Goal: Check status: Check status

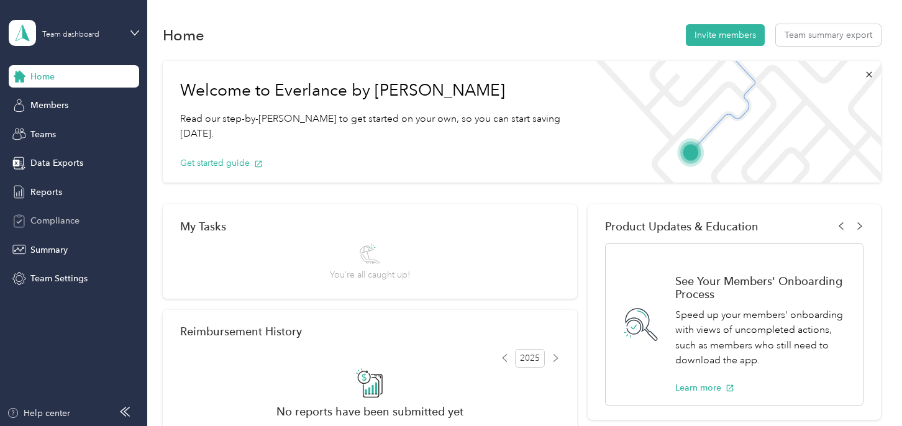
click at [51, 215] on span "Compliance" at bounding box center [54, 220] width 49 height 13
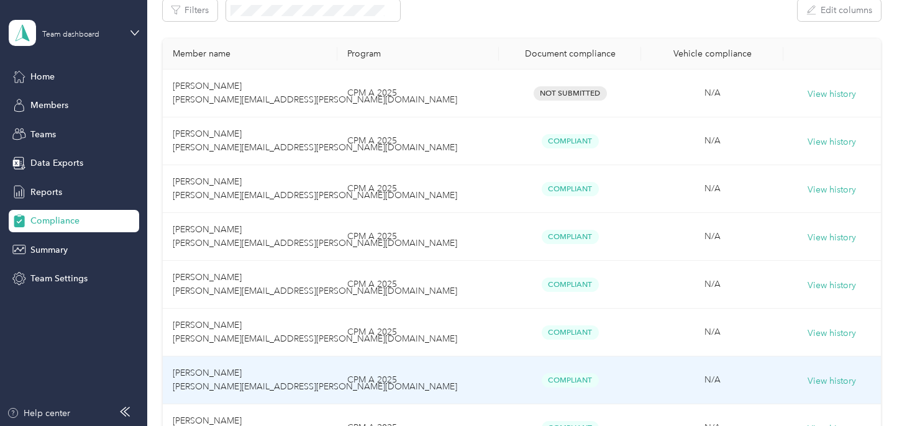
scroll to position [185, 0]
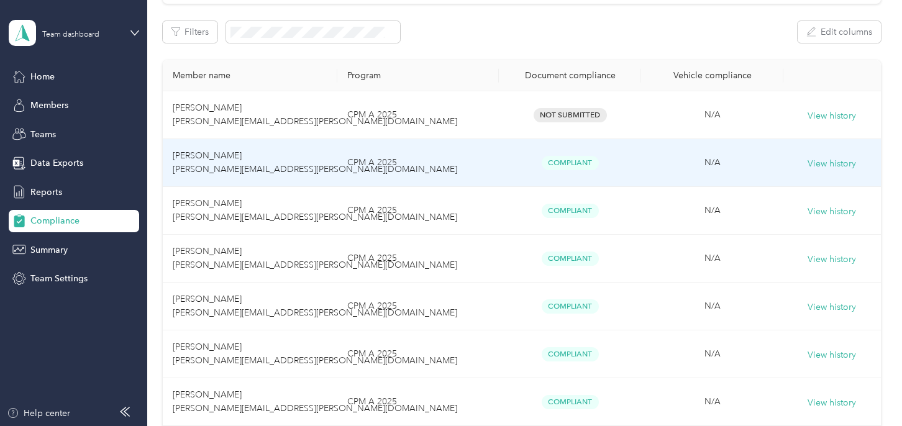
click at [198, 158] on span "[PERSON_NAME] [PERSON_NAME][EMAIL_ADDRESS][PERSON_NAME][DOMAIN_NAME]" at bounding box center [315, 162] width 285 height 24
click at [204, 156] on span "[PERSON_NAME] [PERSON_NAME][EMAIL_ADDRESS][PERSON_NAME][DOMAIN_NAME]" at bounding box center [315, 162] width 285 height 24
click at [185, 157] on span "[PERSON_NAME] [PERSON_NAME][EMAIL_ADDRESS][PERSON_NAME][DOMAIN_NAME]" at bounding box center [315, 162] width 285 height 24
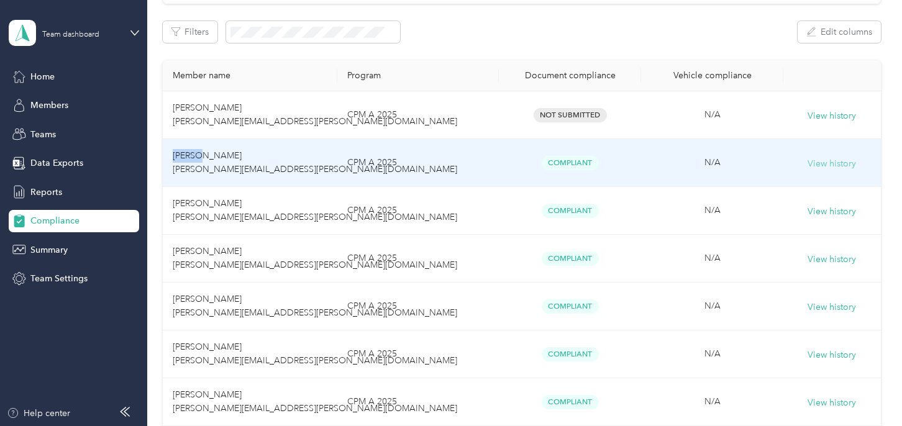
click at [823, 162] on button "View history" at bounding box center [832, 164] width 48 height 14
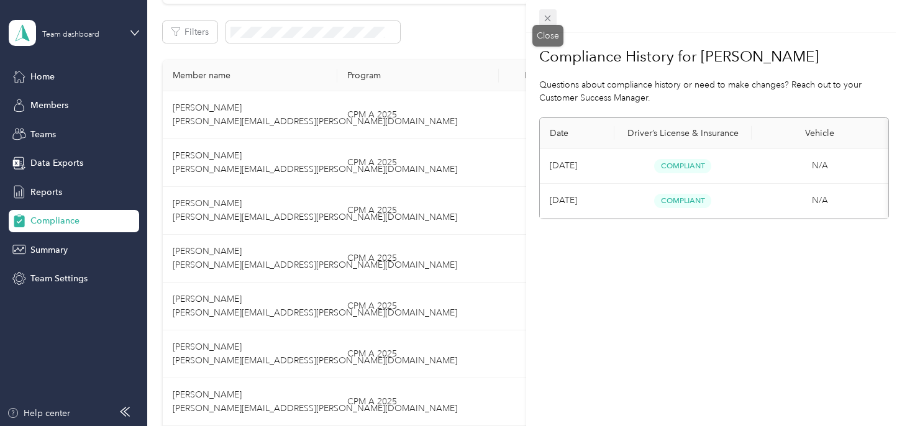
click at [549, 17] on icon at bounding box center [548, 19] width 6 height 6
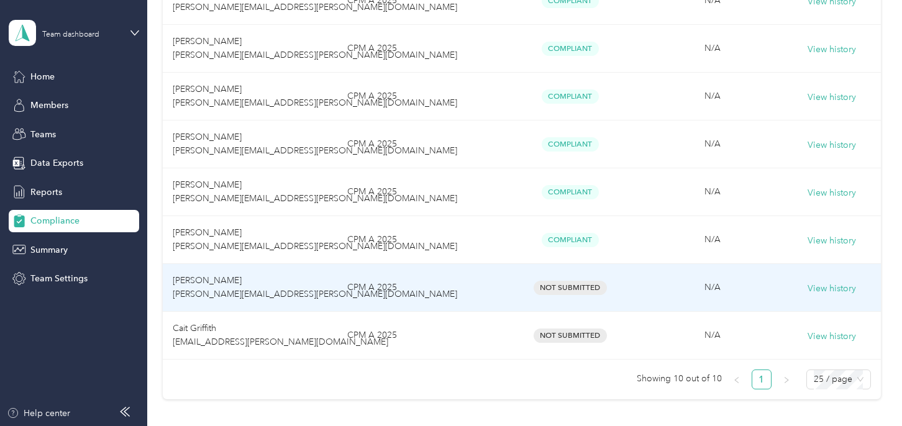
scroll to position [372, 0]
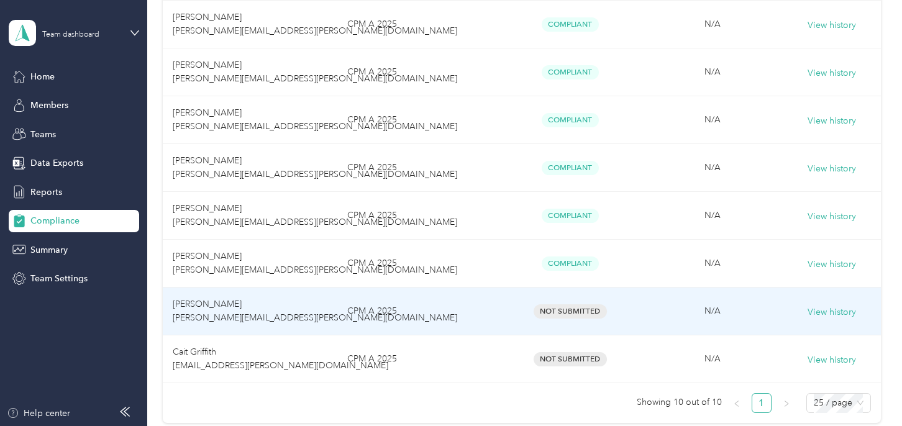
click at [201, 303] on span "[PERSON_NAME] [PERSON_NAME][EMAIL_ADDRESS][PERSON_NAME][DOMAIN_NAME]" at bounding box center [315, 311] width 285 height 24
click at [201, 301] on span "[PERSON_NAME] [PERSON_NAME][EMAIL_ADDRESS][PERSON_NAME][DOMAIN_NAME]" at bounding box center [315, 311] width 285 height 24
click at [183, 303] on span "[PERSON_NAME] [PERSON_NAME][EMAIL_ADDRESS][PERSON_NAME][DOMAIN_NAME]" at bounding box center [315, 311] width 285 height 24
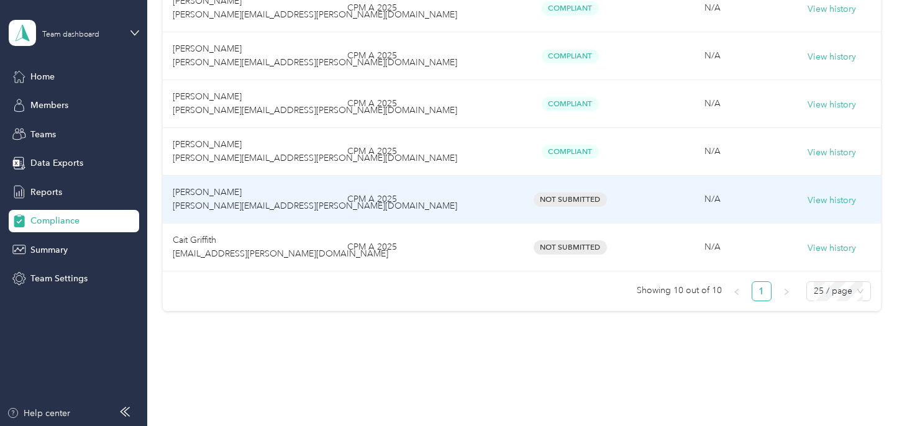
scroll to position [496, 0]
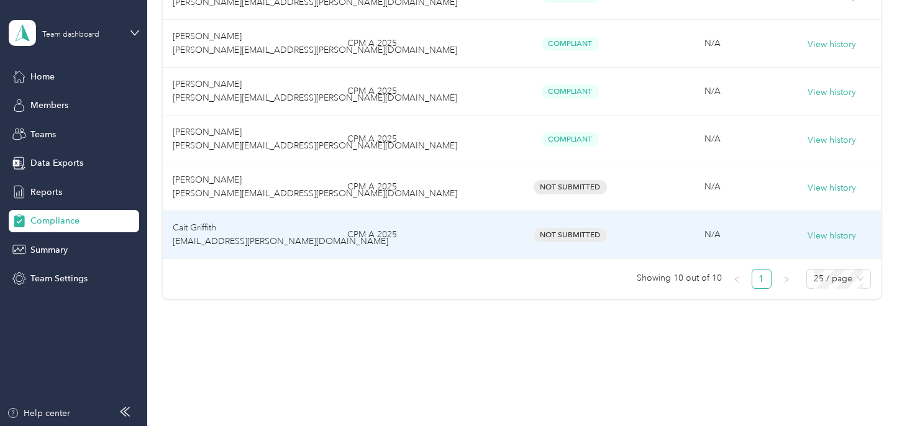
click at [198, 228] on span "Cait Griffith [EMAIL_ADDRESS][PERSON_NAME][DOMAIN_NAME]" at bounding box center [281, 234] width 216 height 24
click at [832, 232] on button "View history" at bounding box center [832, 236] width 48 height 14
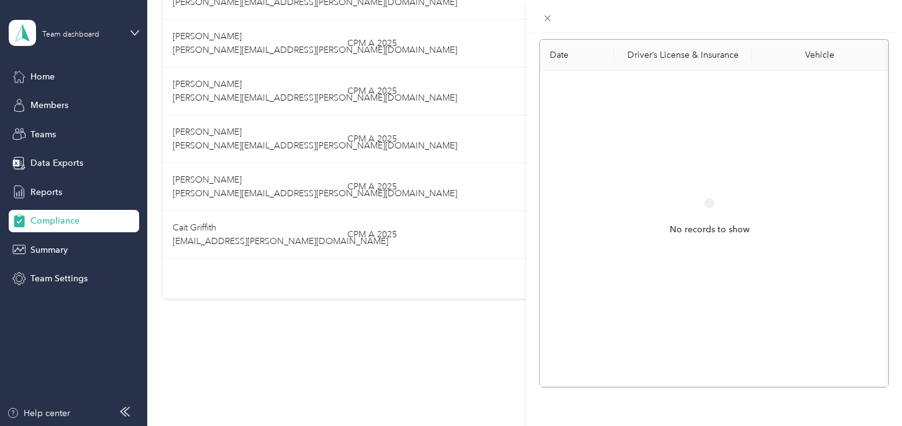
scroll to position [0, 0]
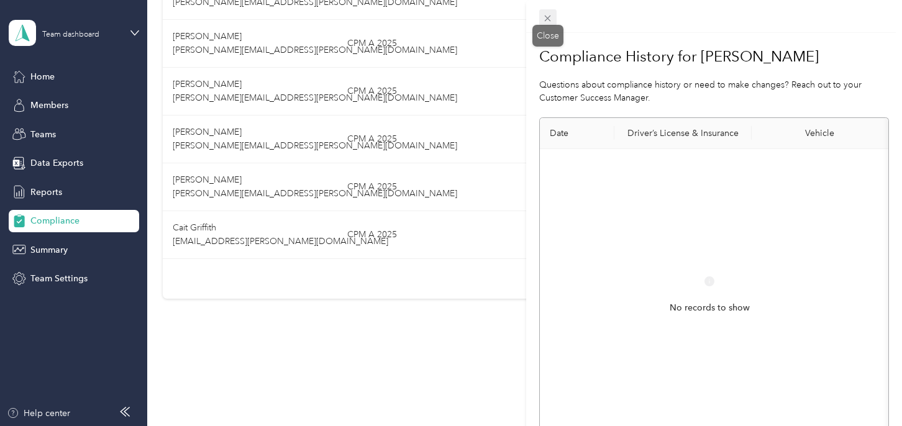
click at [549, 19] on icon at bounding box center [548, 19] width 6 height 6
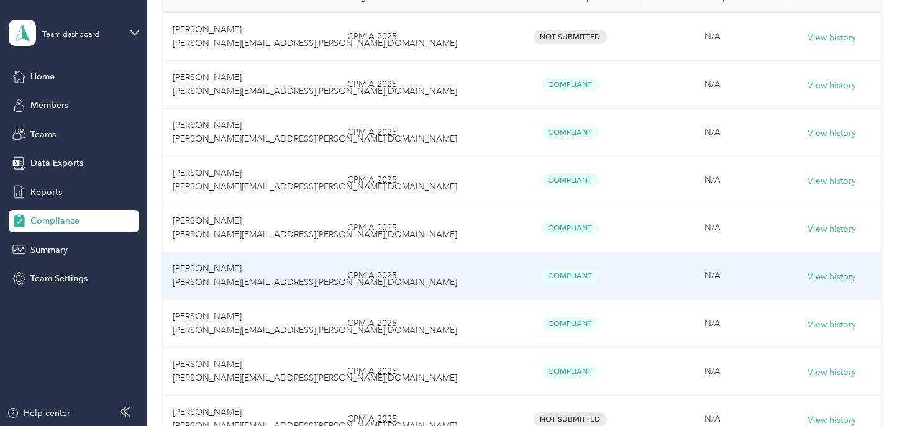
scroll to position [247, 0]
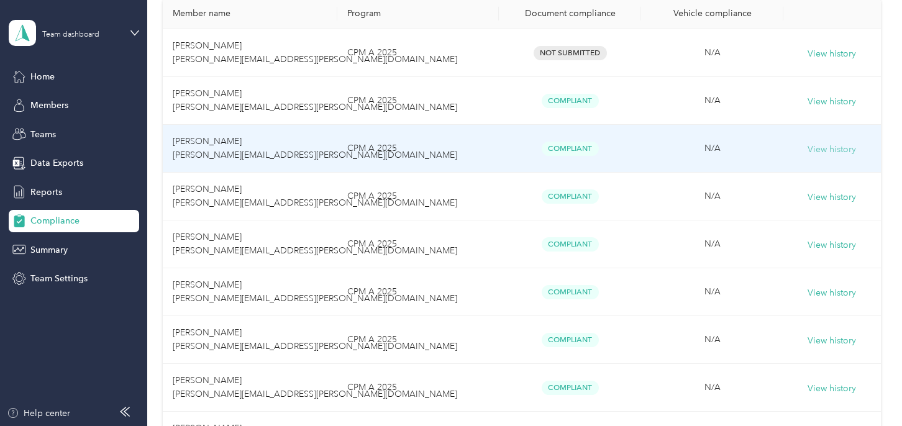
click at [825, 148] on button "View history" at bounding box center [832, 150] width 48 height 14
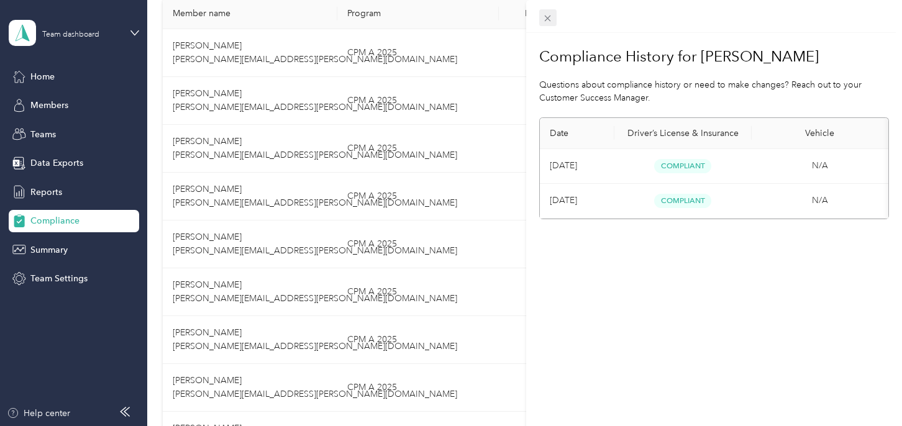
click at [549, 13] on icon at bounding box center [547, 18] width 11 height 11
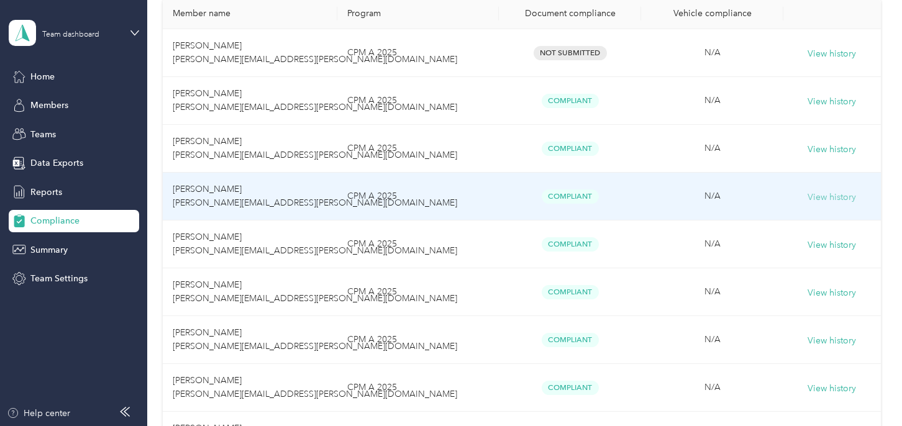
click at [826, 196] on button "View history" at bounding box center [832, 198] width 48 height 14
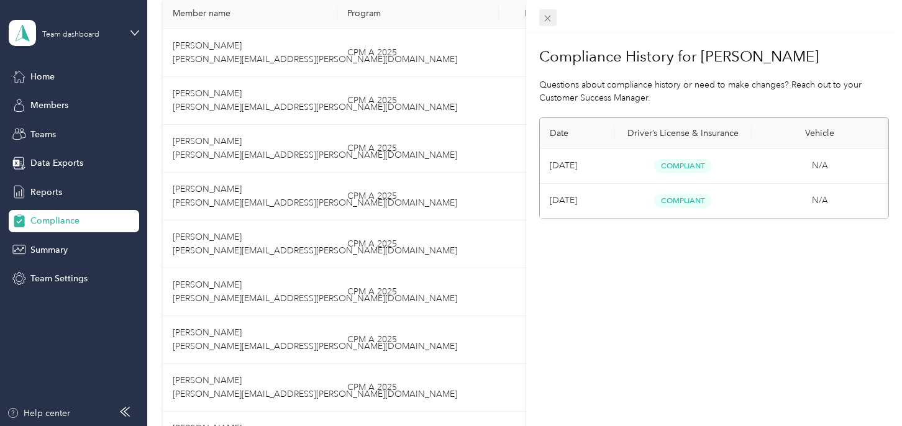
click at [549, 17] on icon at bounding box center [547, 18] width 11 height 11
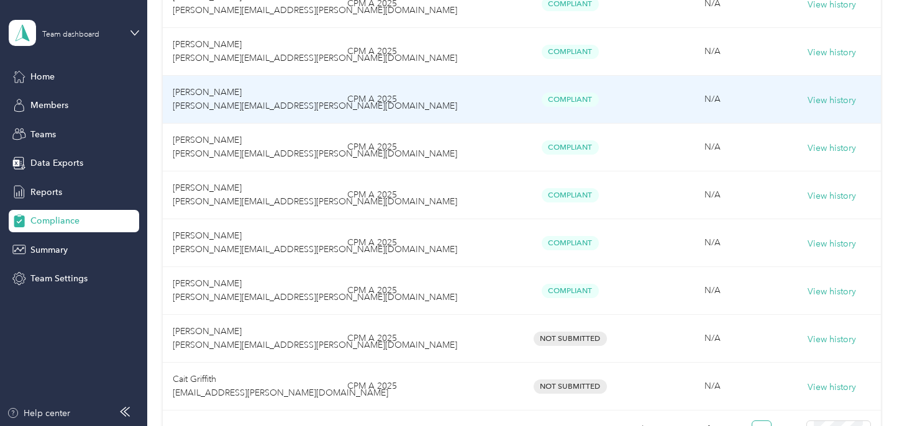
scroll to position [372, 0]
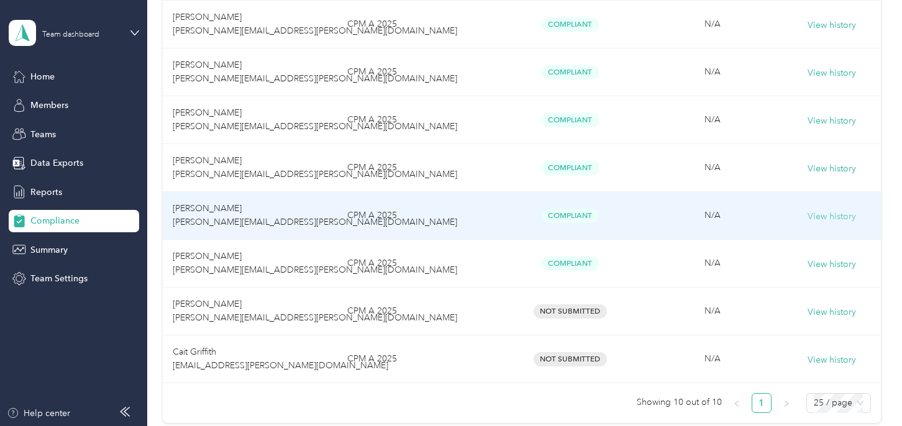
click at [820, 217] on button "View history" at bounding box center [832, 217] width 48 height 14
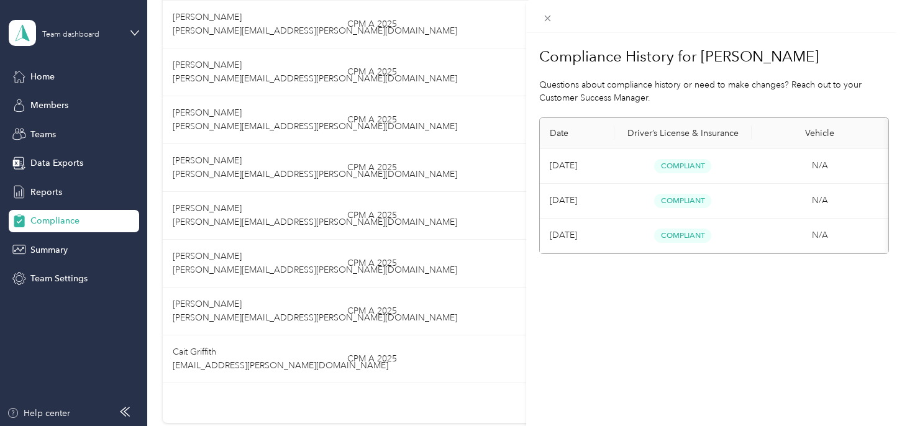
click at [50, 247] on div "Compliance History for [PERSON_NAME] Questions about compliance history or need…" at bounding box center [451, 213] width 902 height 426
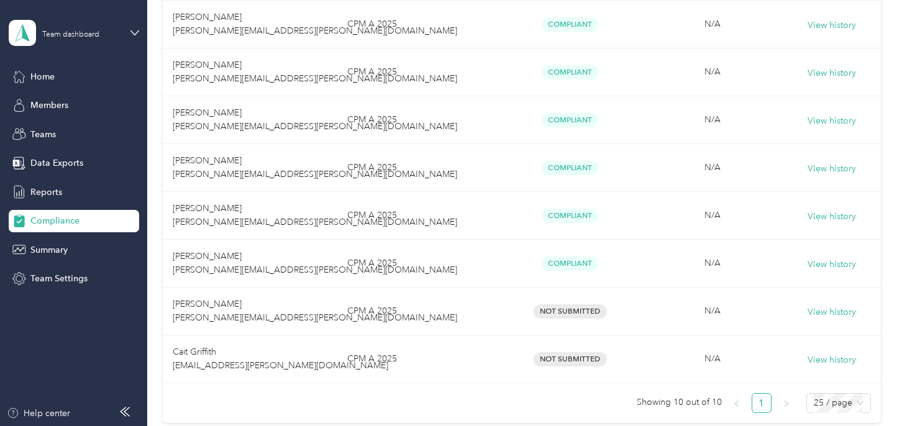
click at [50, 247] on span "Summary" at bounding box center [48, 250] width 37 height 13
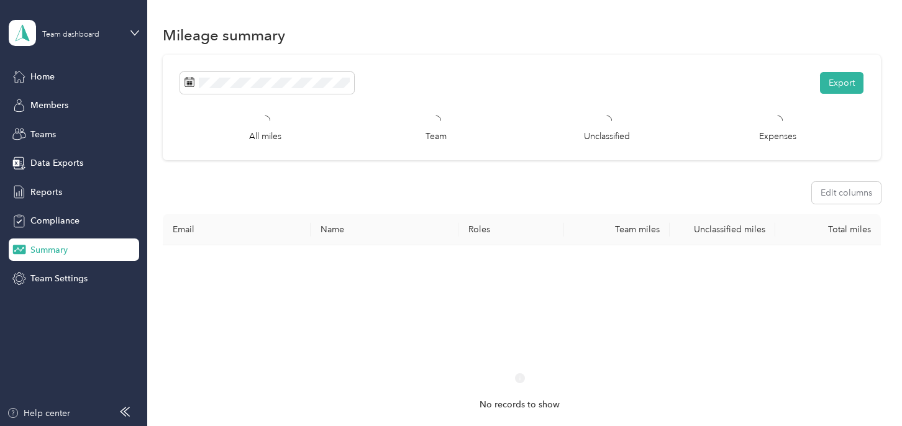
click at [50, 247] on span "Summary" at bounding box center [48, 250] width 37 height 13
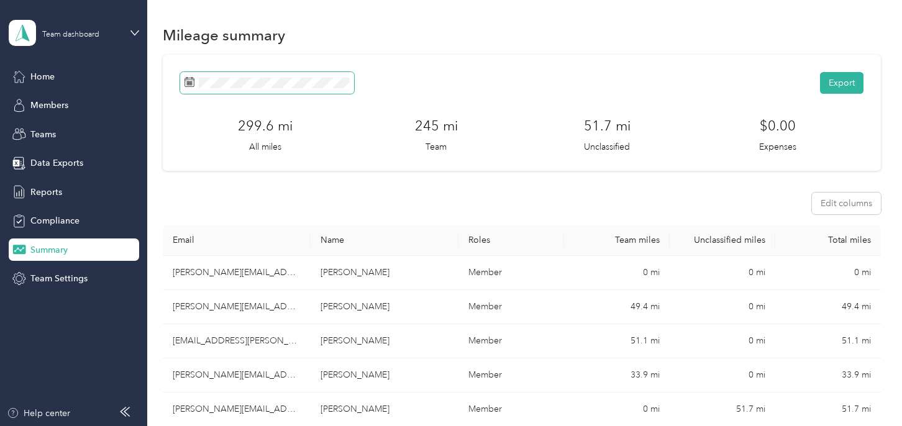
click at [187, 83] on icon at bounding box center [190, 82] width 10 height 10
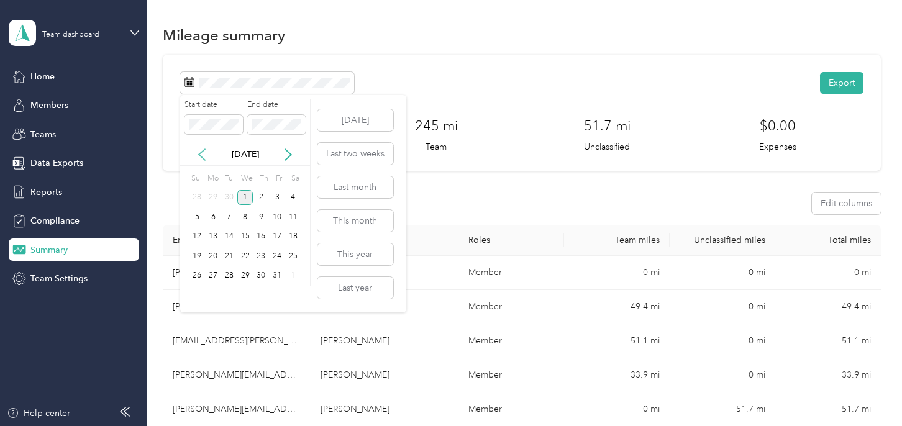
click at [199, 151] on icon at bounding box center [202, 154] width 12 height 12
click at [214, 196] on div "1" at bounding box center [213, 198] width 16 height 16
click at [229, 275] on div "30" at bounding box center [229, 276] width 16 height 16
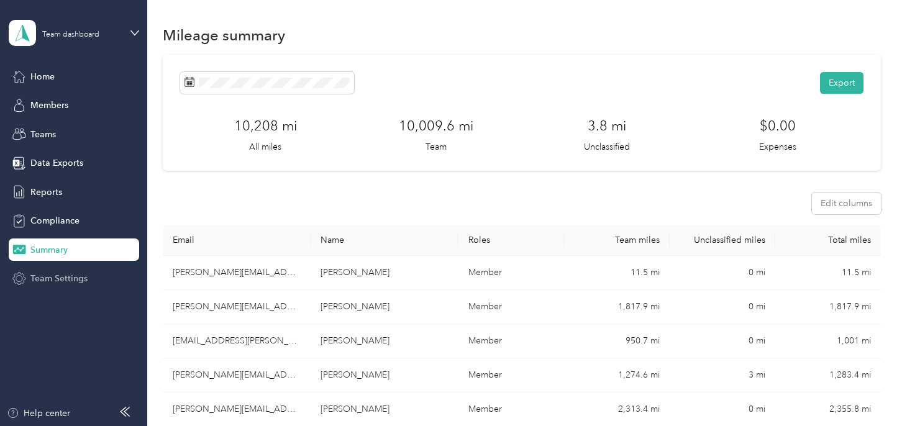
click at [71, 275] on span "Team Settings" at bounding box center [58, 278] width 57 height 13
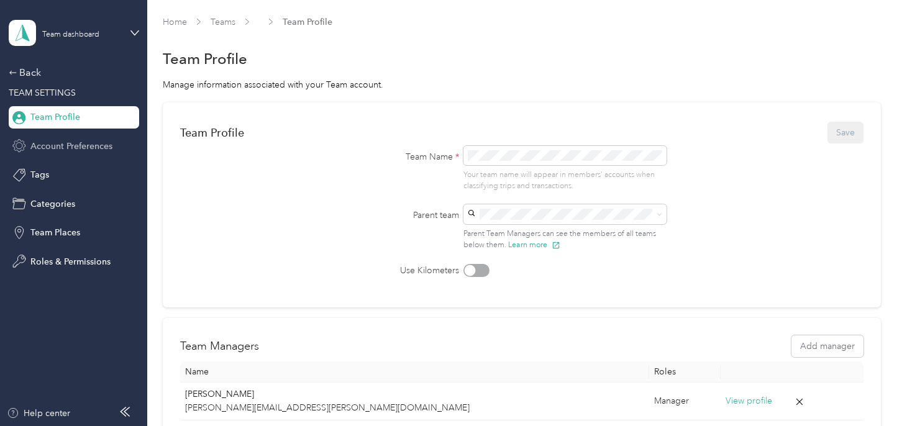
click at [57, 147] on span "Account Preferences" at bounding box center [71, 146] width 82 height 13
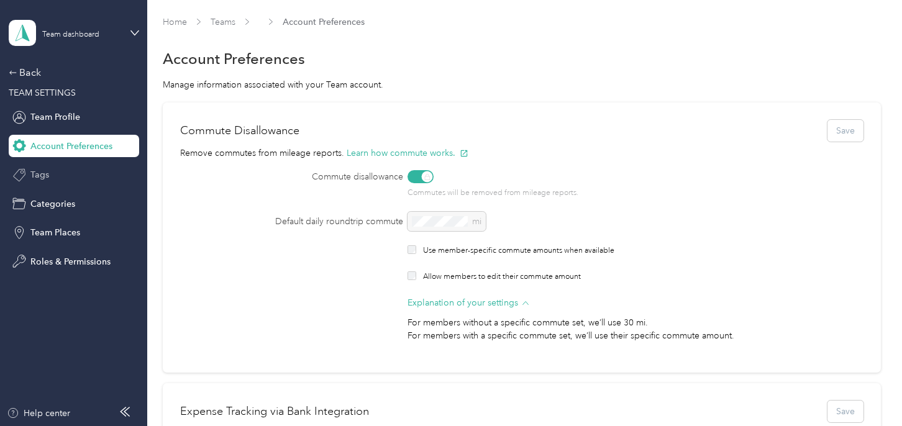
click at [42, 178] on span "Tags" at bounding box center [39, 174] width 19 height 13
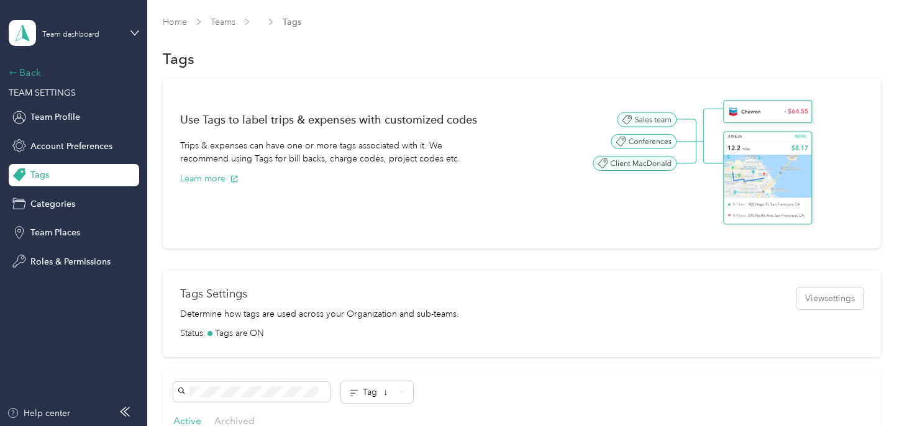
click at [22, 73] on div "Back" at bounding box center [71, 72] width 124 height 15
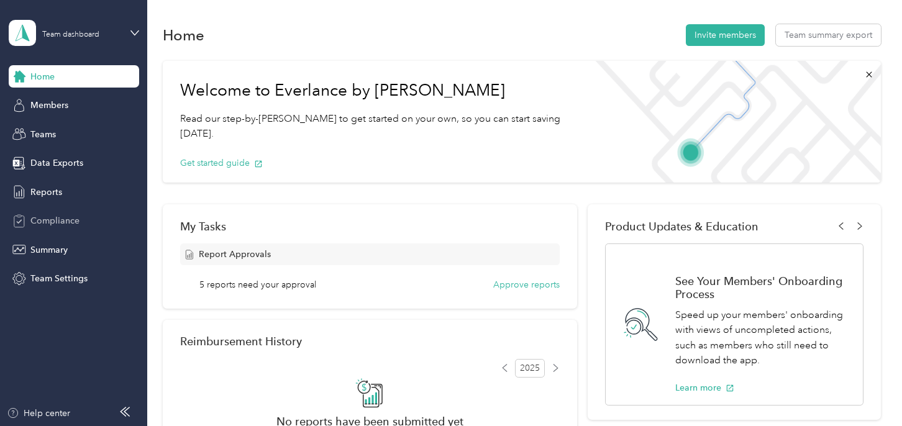
click at [45, 222] on span "Compliance" at bounding box center [54, 220] width 49 height 13
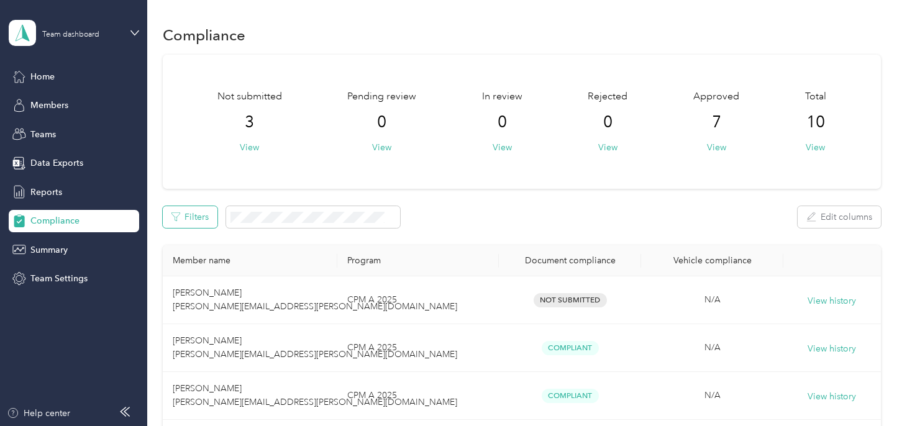
click at [186, 217] on button "Filters" at bounding box center [190, 217] width 55 height 22
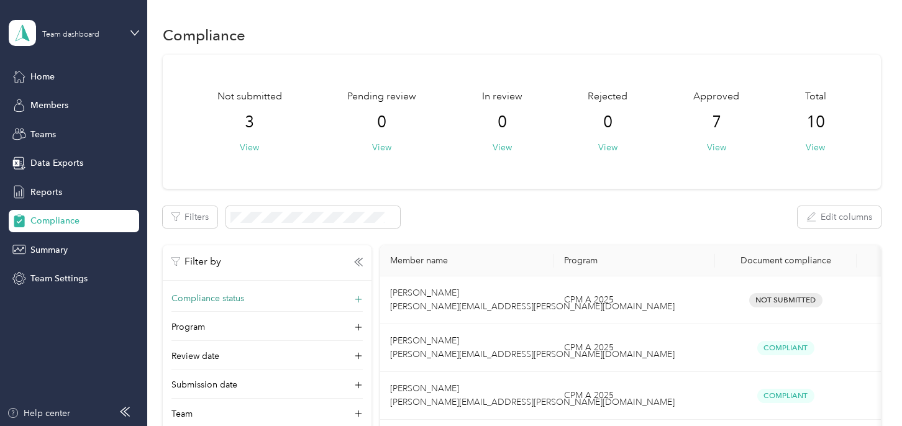
click at [290, 294] on div "Compliance status" at bounding box center [266, 302] width 191 height 20
click at [491, 222] on div "Filters Edit columns" at bounding box center [522, 217] width 718 height 22
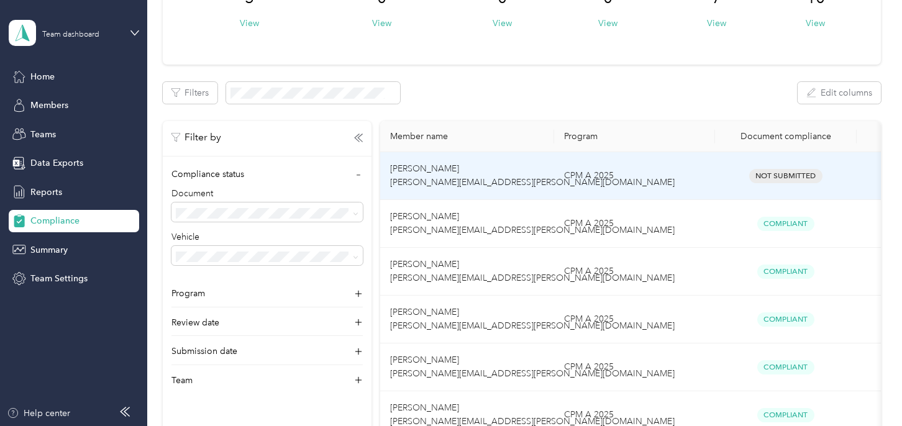
drag, startPoint x: 770, startPoint y: 173, endPoint x: 788, endPoint y: 173, distance: 18.0
click at [788, 173] on span "Not Submitted" at bounding box center [785, 176] width 73 height 14
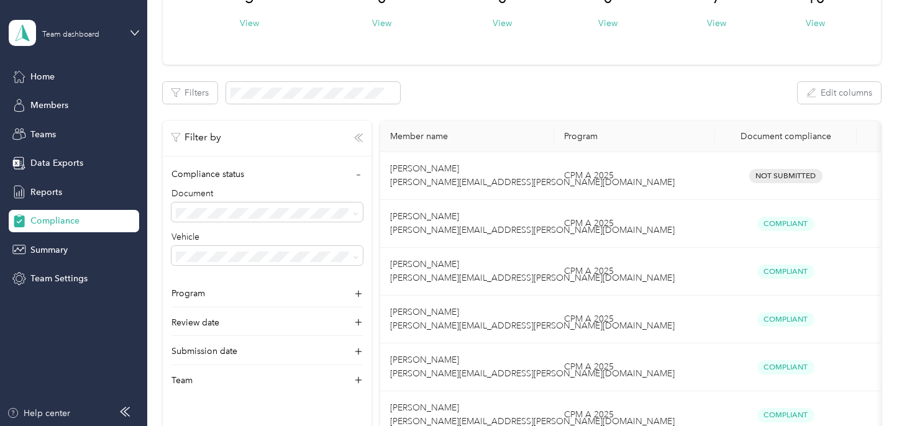
click at [357, 137] on icon "button" at bounding box center [358, 138] width 9 height 9
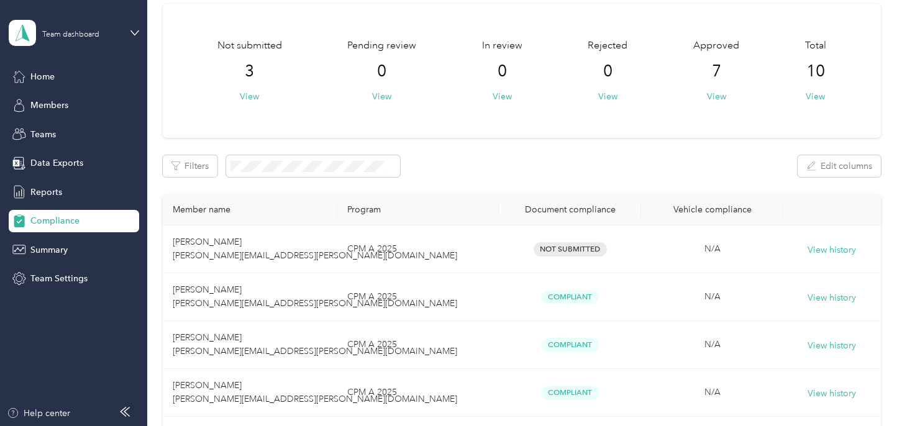
scroll to position [0, 0]
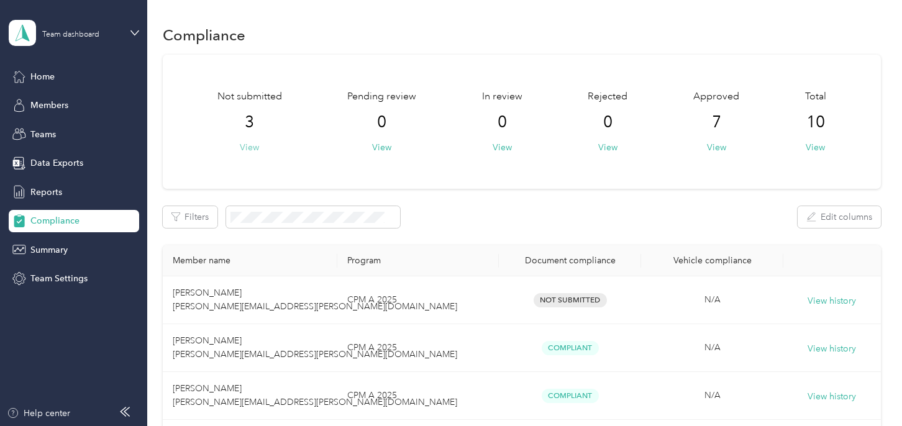
click at [249, 151] on button "View" at bounding box center [249, 147] width 19 height 13
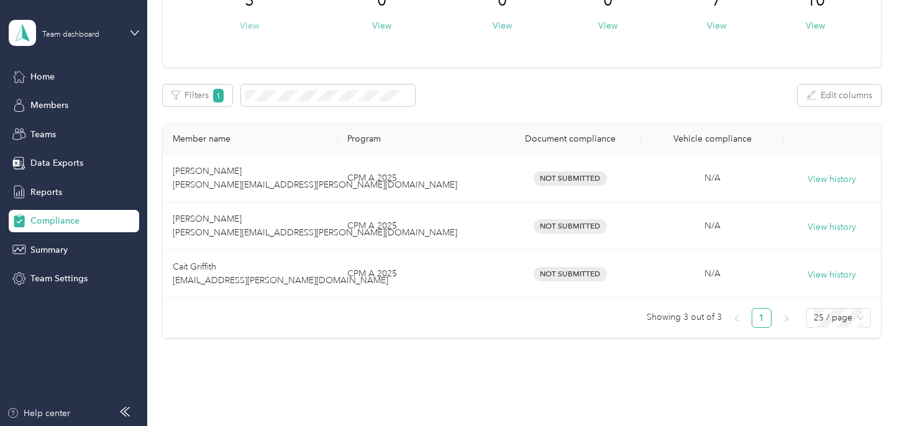
scroll to position [124, 0]
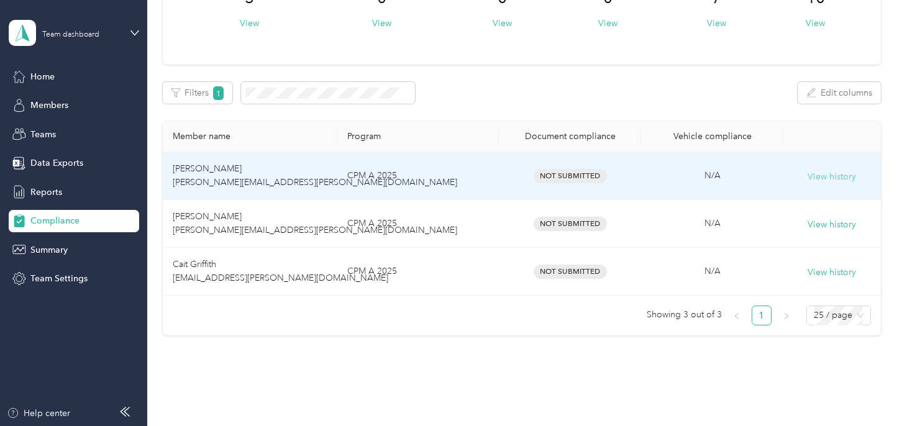
click at [833, 180] on button "View history" at bounding box center [832, 177] width 48 height 14
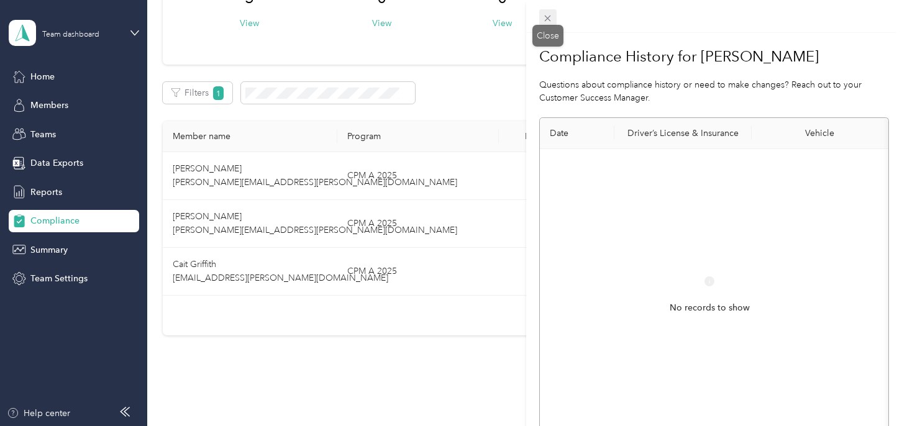
click at [546, 22] on icon at bounding box center [547, 18] width 11 height 11
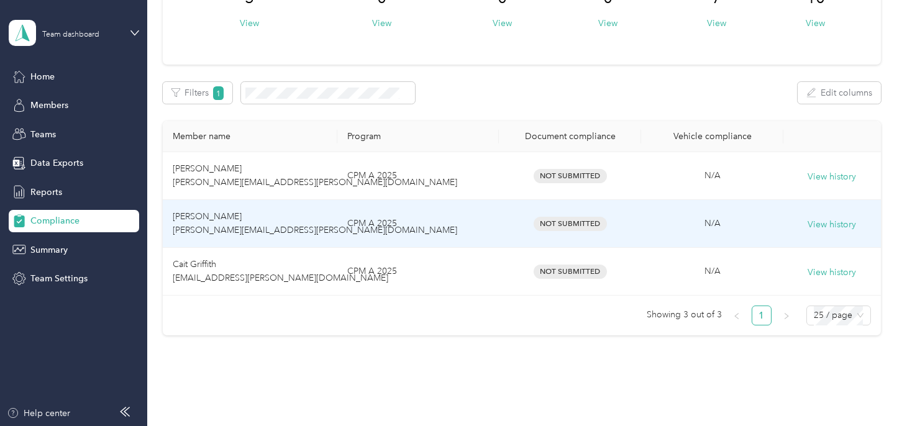
click at [586, 224] on span "Not Submitted" at bounding box center [570, 224] width 73 height 14
click at [569, 221] on span "Not Submitted" at bounding box center [570, 224] width 73 height 14
click at [822, 222] on button "View history" at bounding box center [832, 225] width 48 height 14
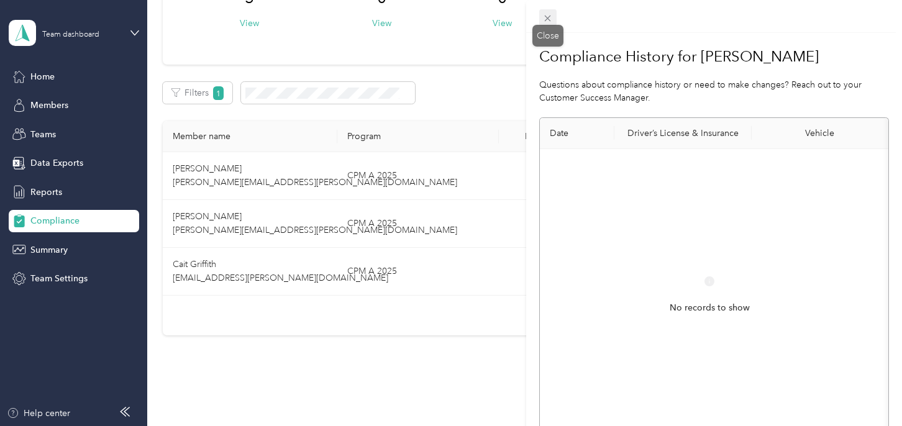
click at [549, 19] on icon at bounding box center [547, 18] width 11 height 11
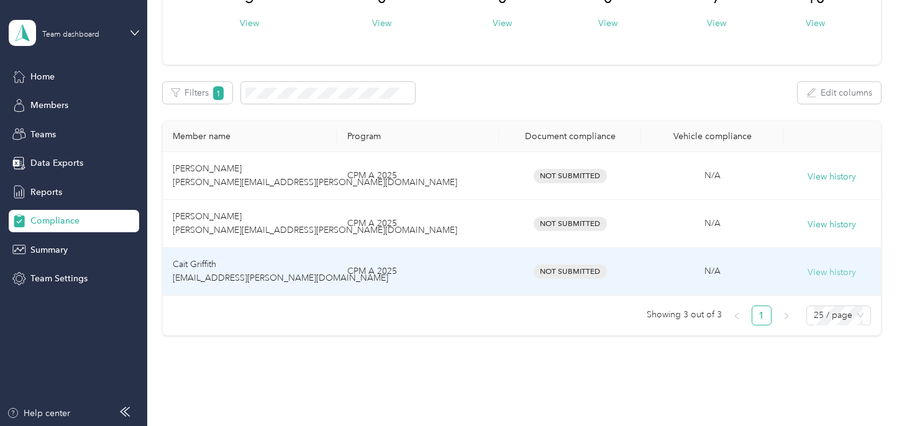
click at [837, 273] on button "View history" at bounding box center [832, 273] width 48 height 14
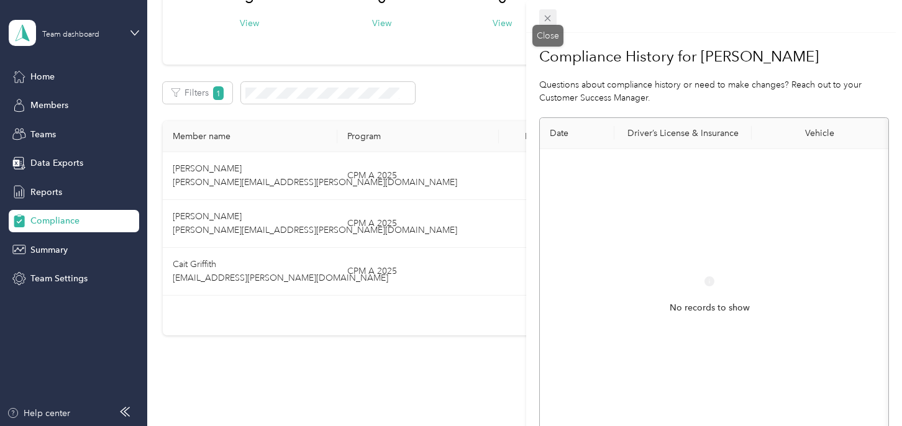
click at [548, 14] on icon at bounding box center [547, 18] width 11 height 11
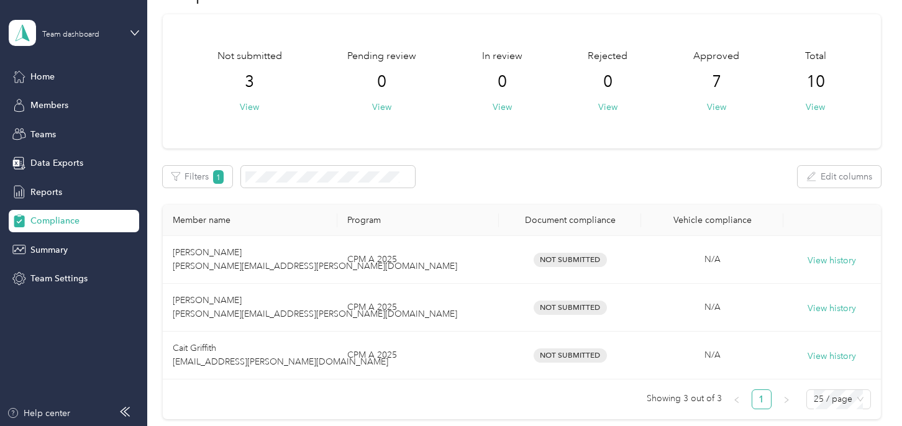
scroll to position [0, 0]
